Goal: Book appointment/travel/reservation

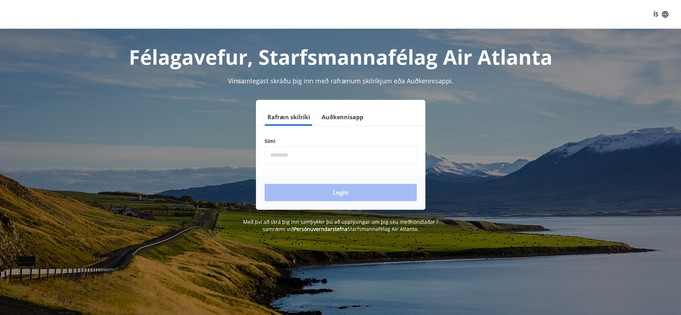
click at [324, 168] on form "Rafræn skilríki Auðkennisapp Sími ​ Login" at bounding box center [340, 158] width 169 height 101
click at [324, 162] on input "phone" at bounding box center [341, 155] width 152 height 18
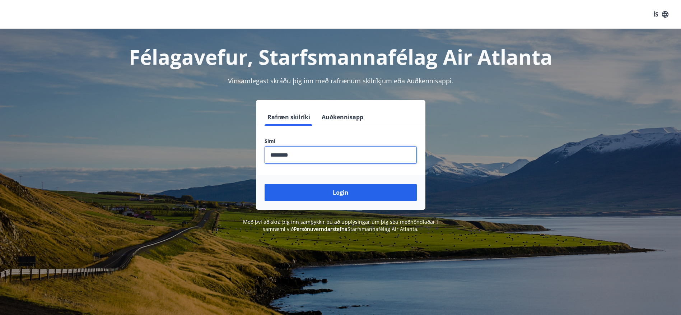
type input "********"
click at [265, 184] on button "Login" at bounding box center [341, 192] width 152 height 17
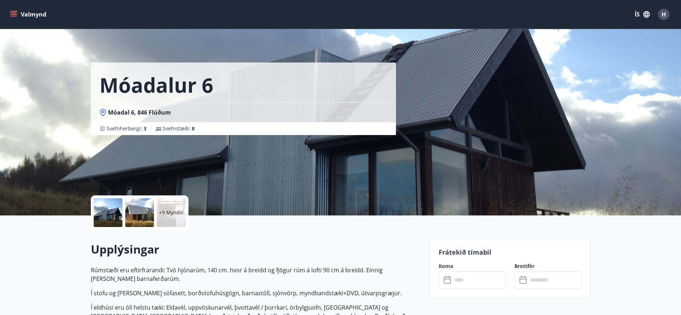
click at [504, 265] on label "Koma" at bounding box center [472, 265] width 67 height 7
click at [453, 282] on input "text" at bounding box center [478, 280] width 53 height 18
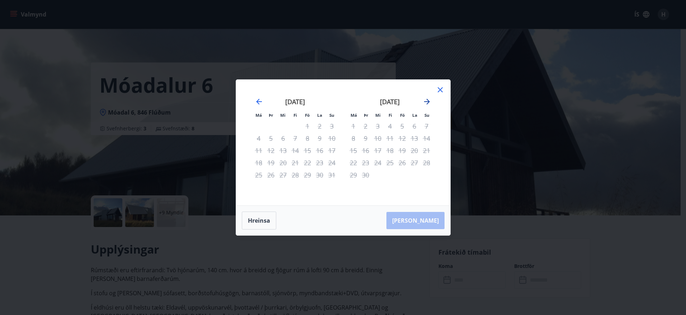
click at [426, 103] on icon "Move forward to switch to the next month." at bounding box center [427, 101] width 9 height 9
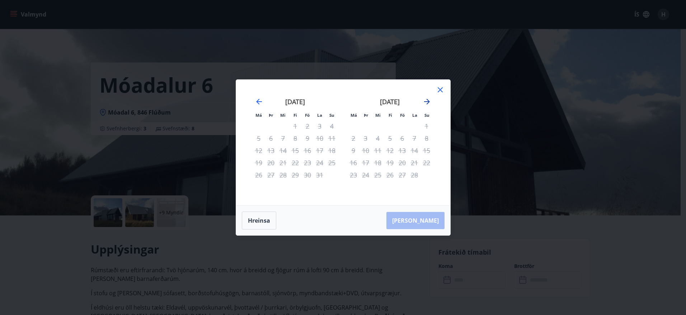
click at [426, 103] on icon "Move forward to switch to the next month." at bounding box center [427, 101] width 9 height 9
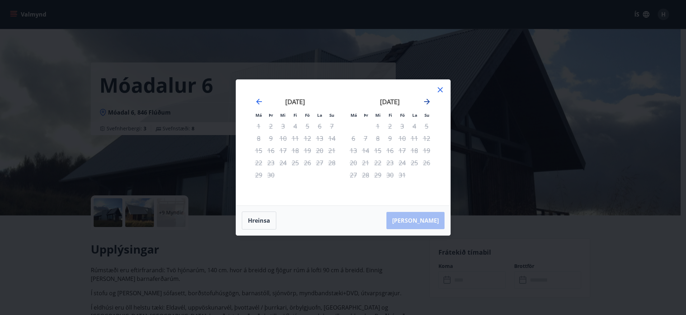
click at [426, 103] on icon "Move forward to switch to the next month." at bounding box center [427, 101] width 9 height 9
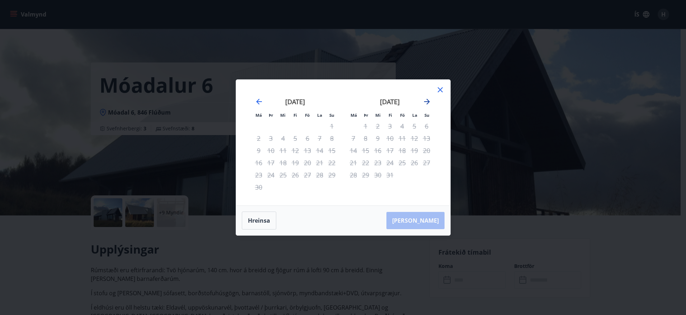
click at [426, 103] on icon "Move forward to switch to the next month." at bounding box center [427, 101] width 9 height 9
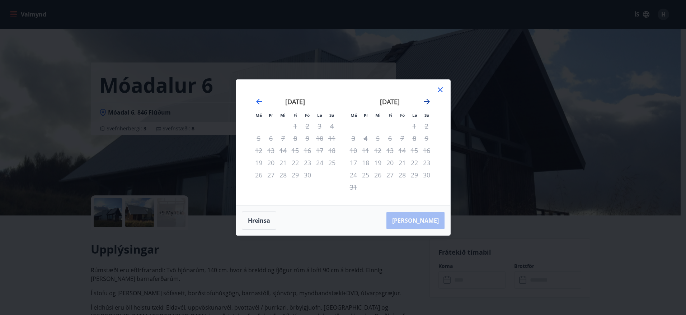
click at [426, 103] on icon "Move forward to switch to the next month." at bounding box center [427, 101] width 9 height 9
click at [435, 91] on div "ágúst 2027 1 2 3 4 5 6 7 8 9 10 11 12 13 14 15 16 17 18 19 20 21 22 23 24 25 26…" at bounding box center [390, 147] width 95 height 118
click at [440, 90] on icon at bounding box center [440, 89] width 9 height 9
